Goal: Task Accomplishment & Management: Use online tool/utility

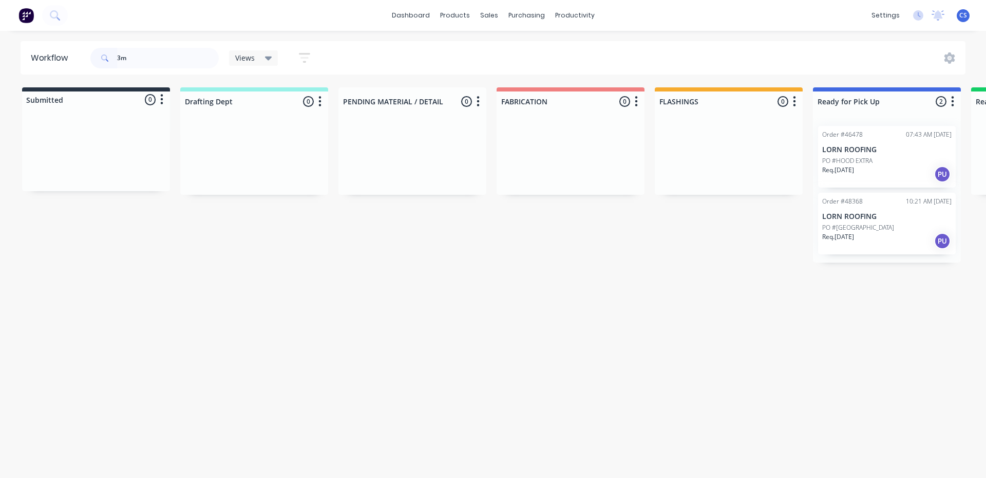
type input "3me"
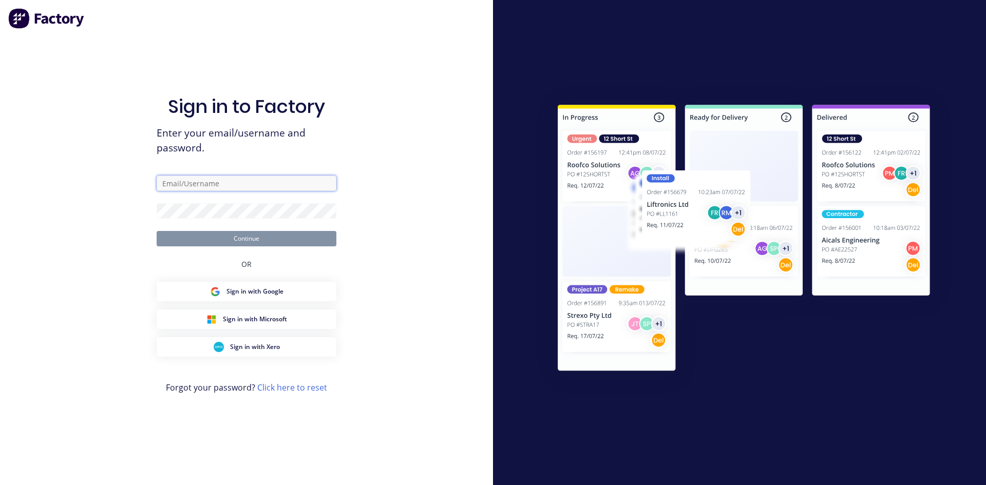
type input "[EMAIL_ADDRESS][DOMAIN_NAME]"
click at [240, 240] on button "Continue" at bounding box center [247, 238] width 180 height 15
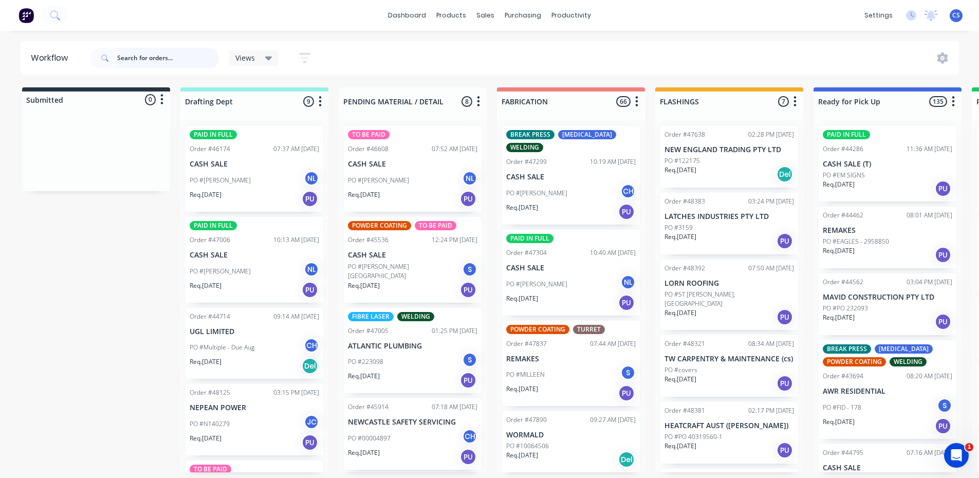
click at [138, 49] on input "text" at bounding box center [168, 58] width 102 height 21
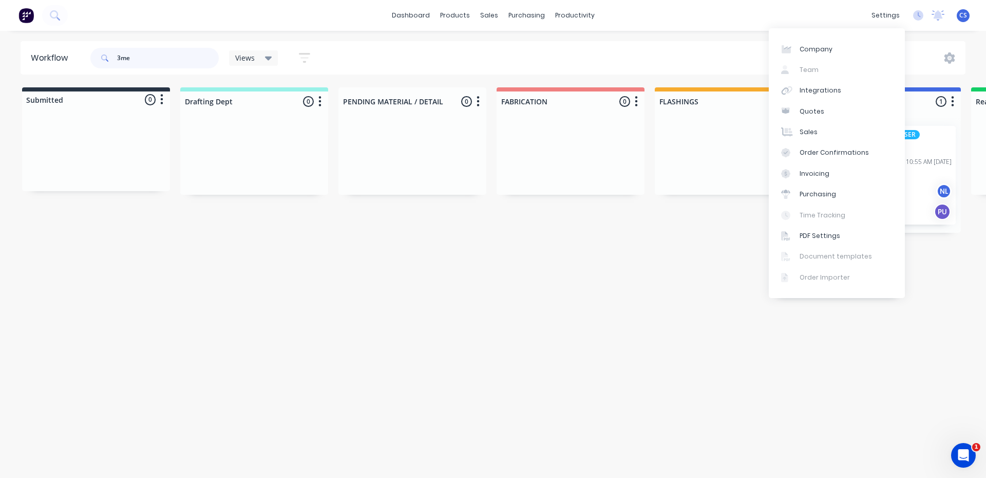
type input "3me"
drag, startPoint x: 623, startPoint y: 275, endPoint x: 630, endPoint y: 272, distance: 7.2
click at [623, 275] on div "Workflow 3me Views Save new view None (Default) edit [PERSON_NAME] edit [PERSON…" at bounding box center [493, 249] width 986 height 416
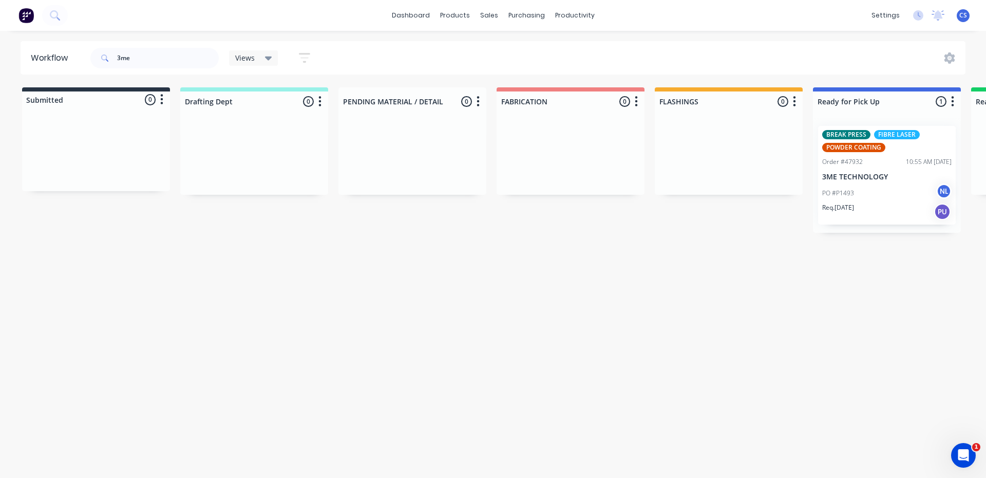
click at [906, 145] on div "BREAK PRESS FIBRE LASER POWDER COATING" at bounding box center [887, 141] width 129 height 22
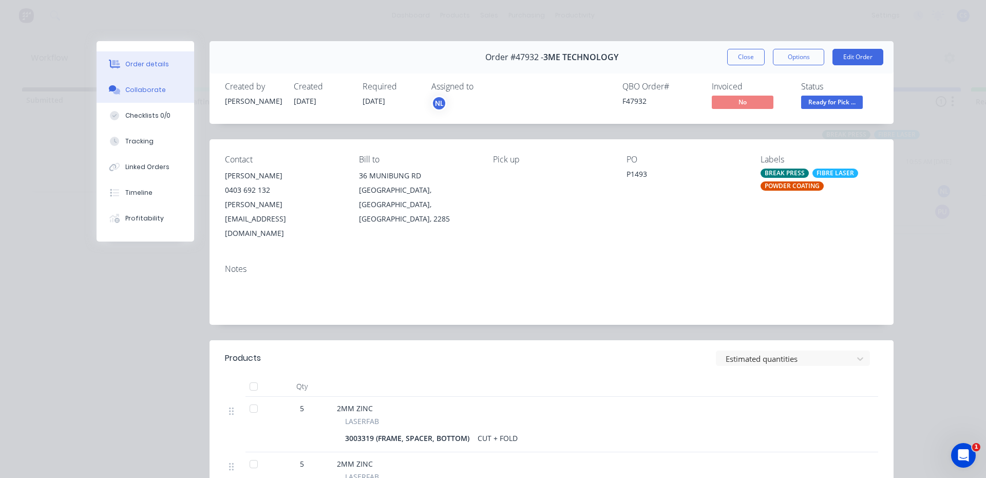
click at [147, 89] on div "Collaborate" at bounding box center [145, 89] width 41 height 9
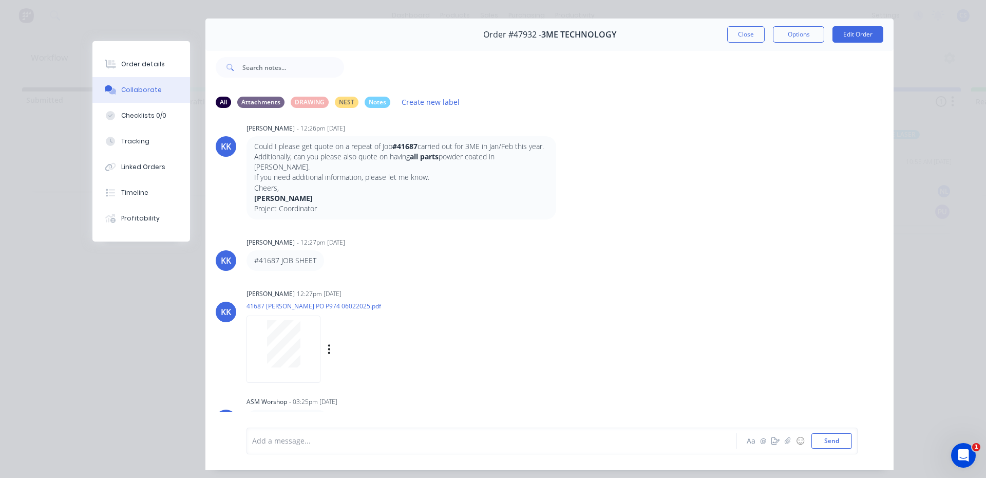
scroll to position [54, 0]
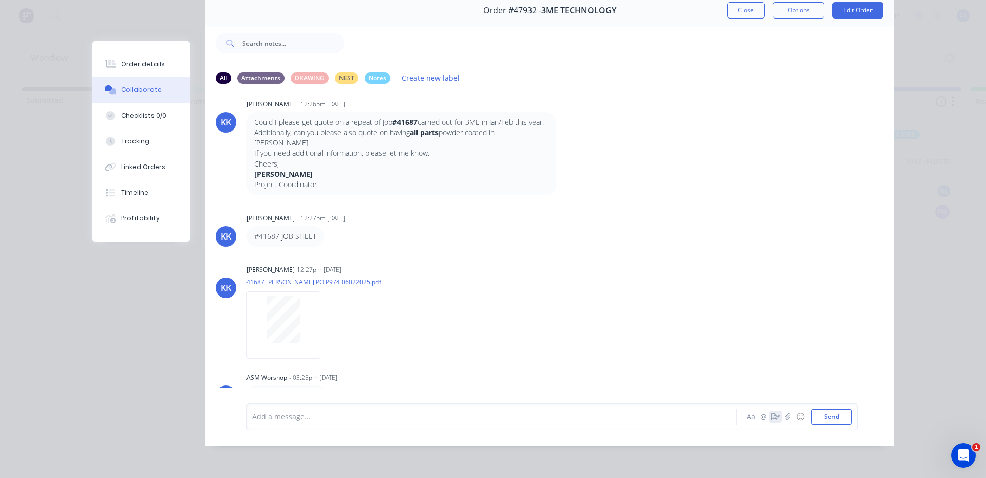
click at [774, 411] on button "button" at bounding box center [776, 416] width 12 height 12
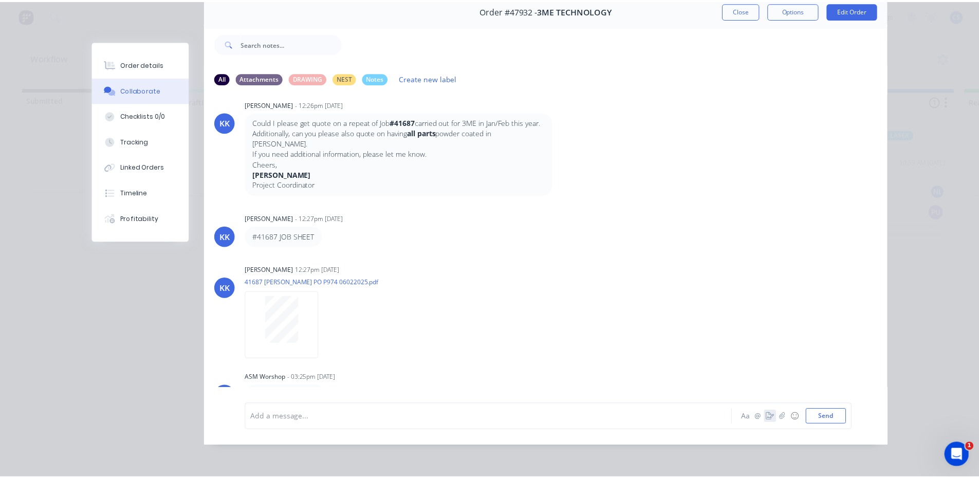
scroll to position [47, 0]
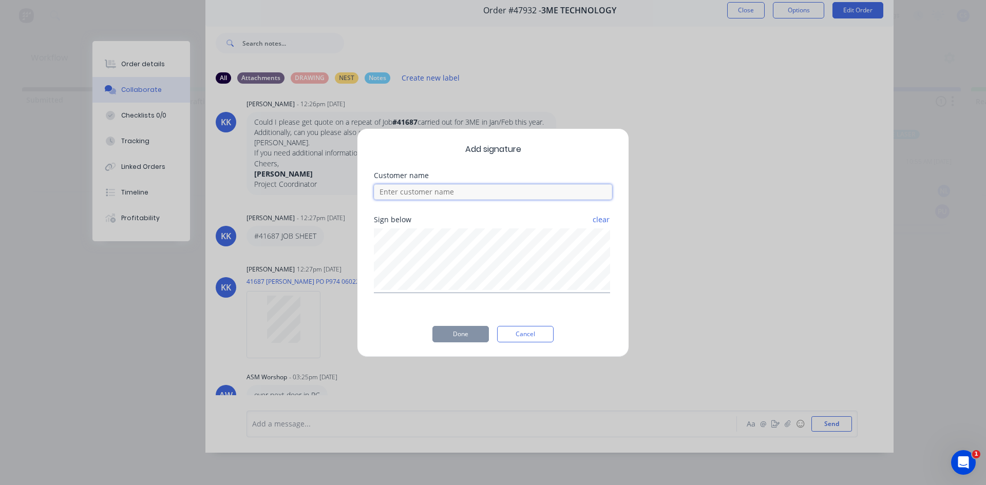
click at [431, 194] on input at bounding box center [493, 191] width 238 height 15
type input "[PERSON_NAME]"
click at [455, 334] on button "Done" at bounding box center [461, 334] width 57 height 16
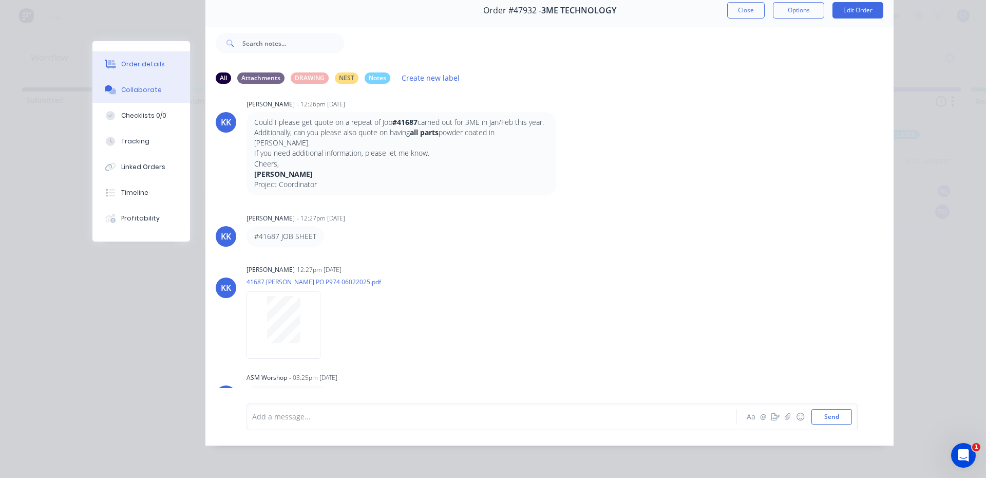
click at [126, 57] on button "Order details" at bounding box center [141, 64] width 98 height 26
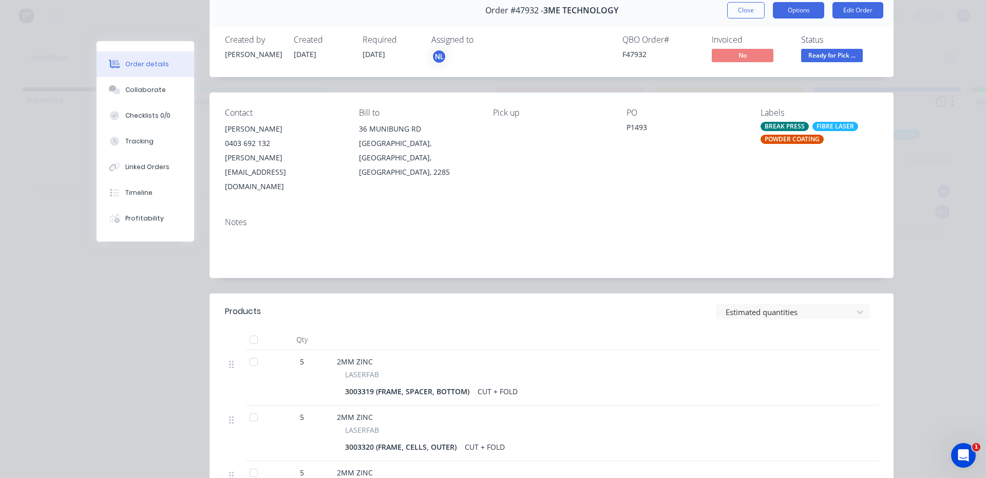
click at [799, 7] on button "Options" at bounding box center [798, 10] width 51 height 16
click at [761, 78] on div "Delivery Docket" at bounding box center [770, 77] width 89 height 15
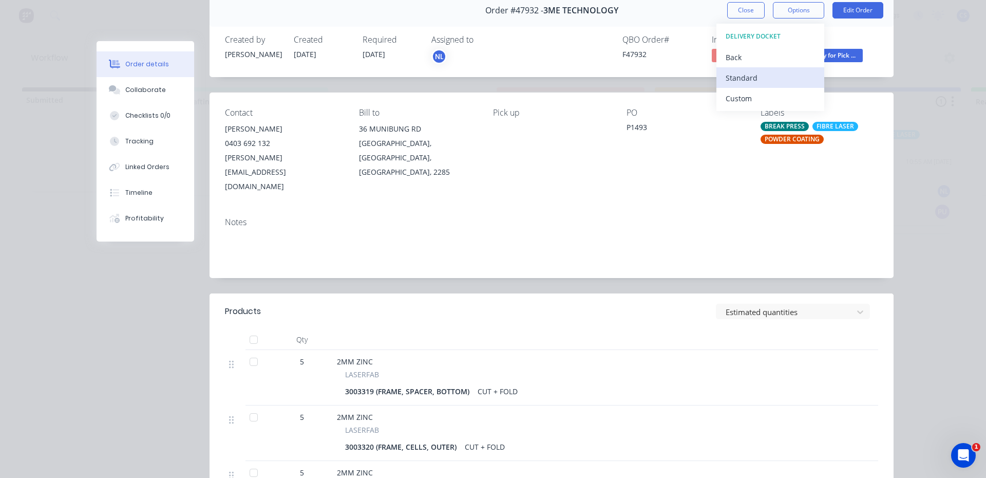
click at [763, 77] on div "Standard" at bounding box center [770, 77] width 89 height 15
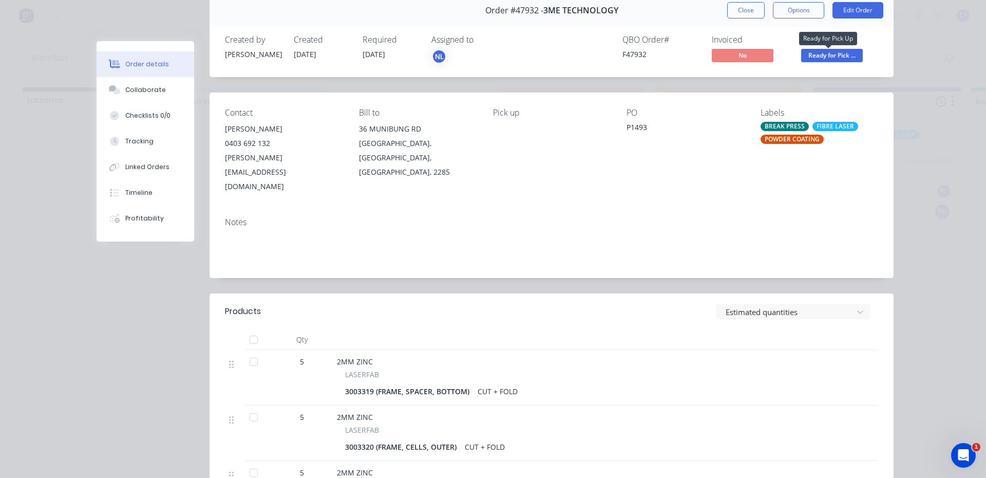
click at [842, 56] on span "Ready for Pick ..." at bounding box center [832, 55] width 62 height 13
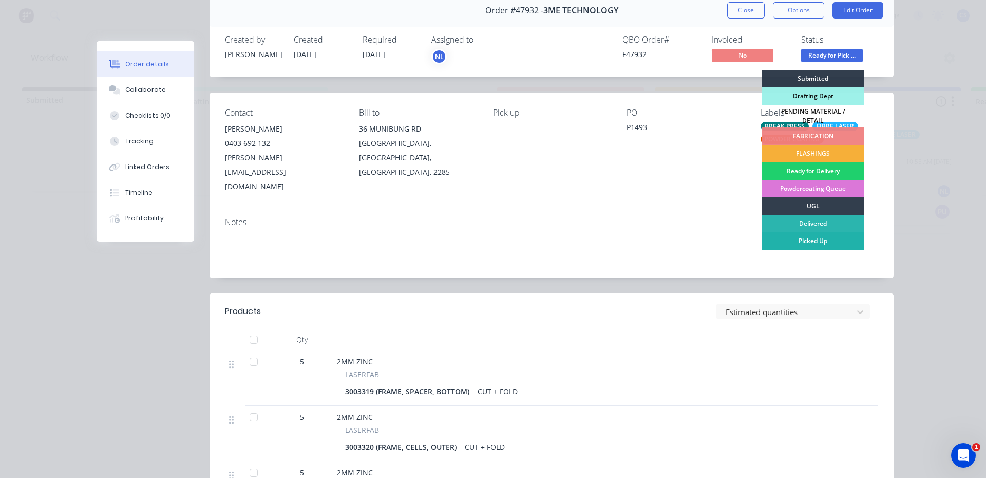
click at [821, 235] on div "Picked Up" at bounding box center [813, 240] width 103 height 17
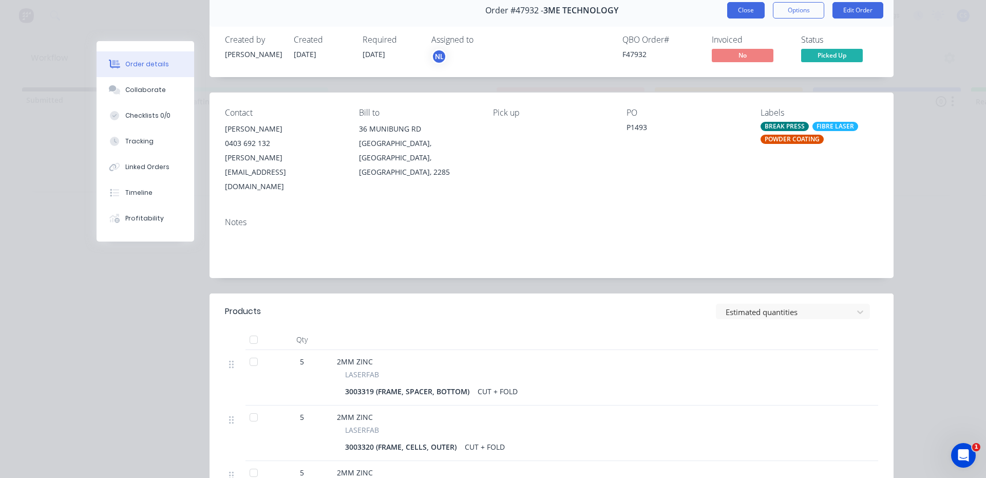
click at [741, 9] on button "Close" at bounding box center [746, 10] width 38 height 16
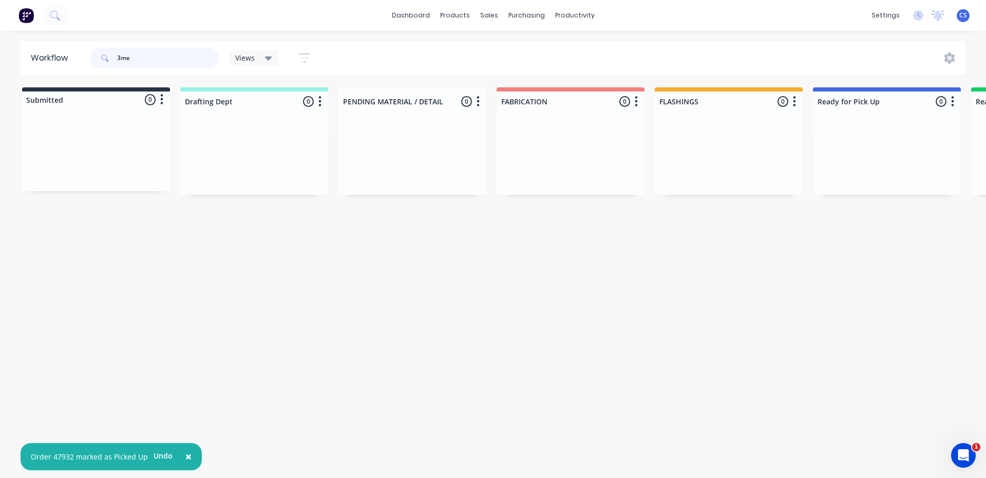
click at [134, 59] on input "3me" at bounding box center [168, 58] width 102 height 21
type input "3"
